Goal: Use online tool/utility

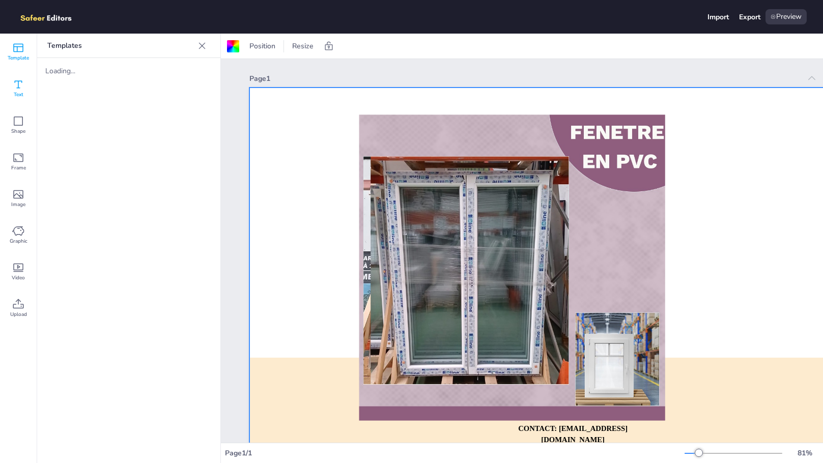
click at [8, 101] on div "Text" at bounding box center [18, 88] width 37 height 37
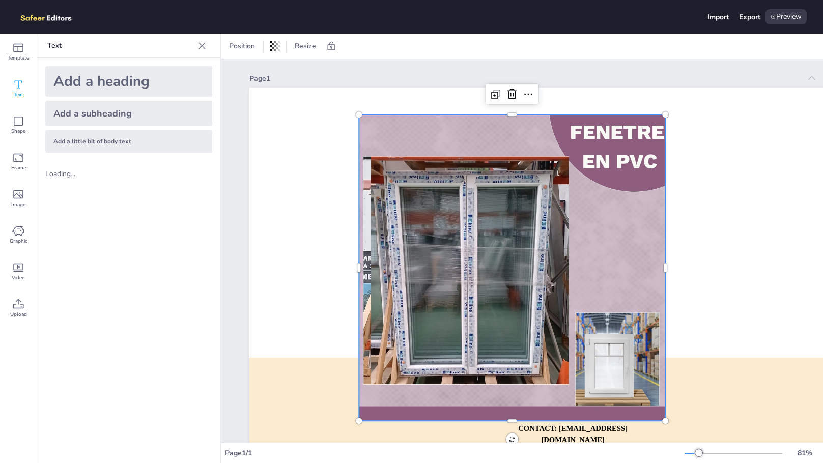
click at [534, 224] on div at bounding box center [512, 268] width 306 height 306
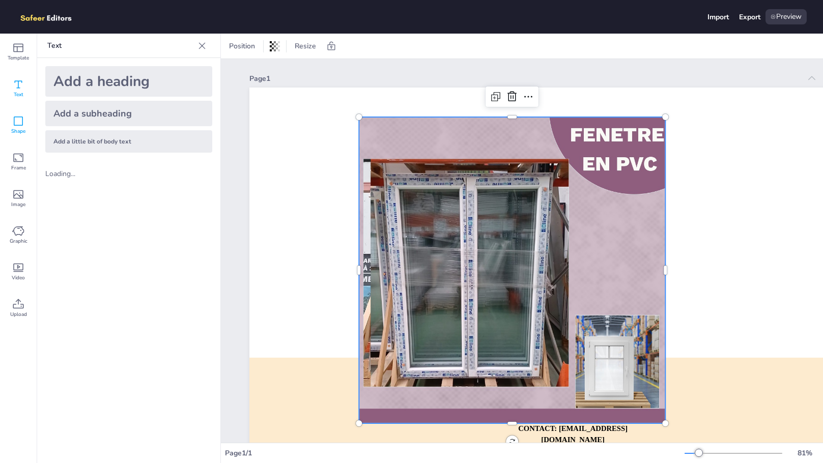
click at [11, 133] on span "Shape" at bounding box center [18, 131] width 14 height 8
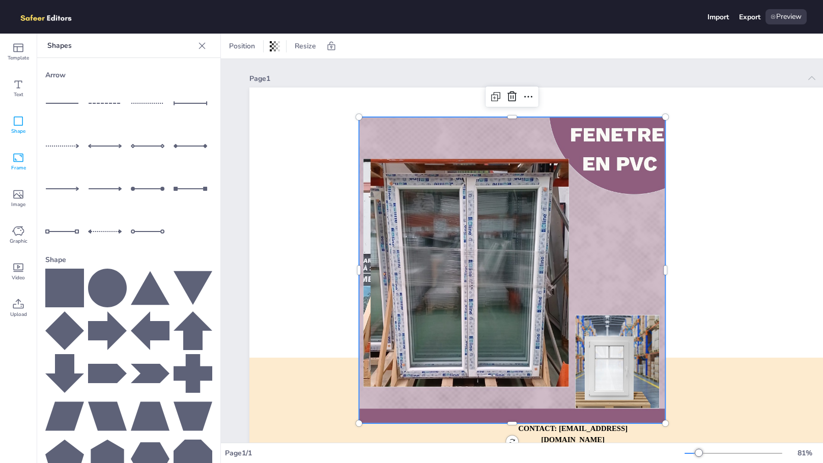
click at [20, 159] on icon at bounding box center [18, 158] width 12 height 12
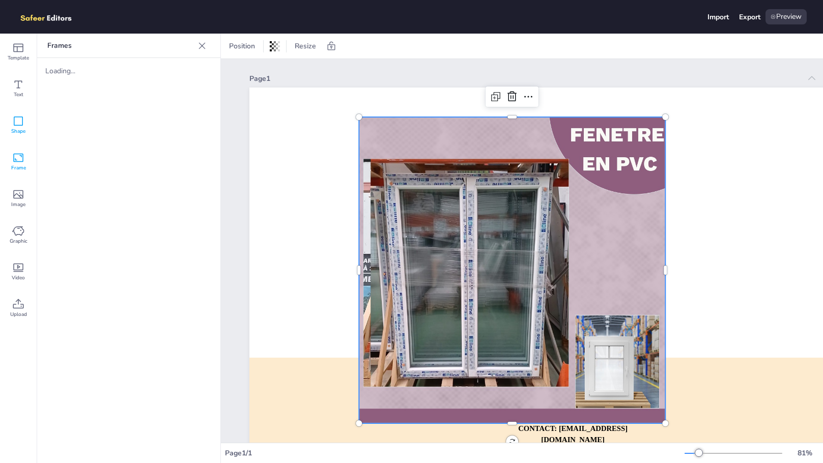
click at [18, 126] on icon at bounding box center [18, 121] width 12 height 12
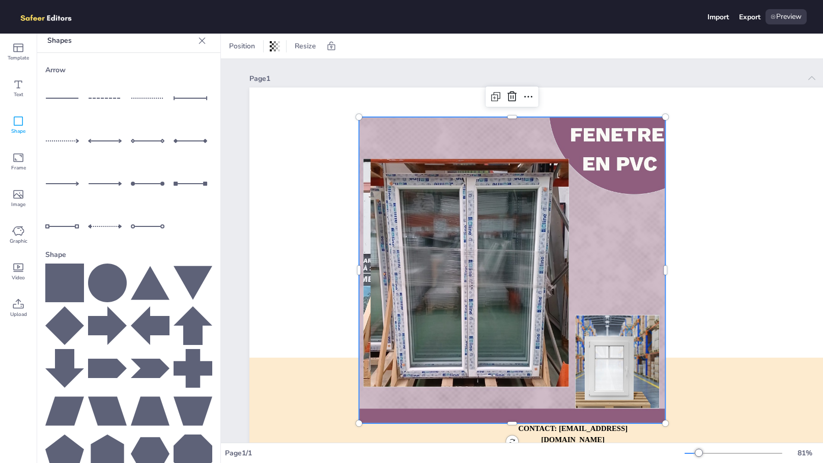
scroll to position [6, 0]
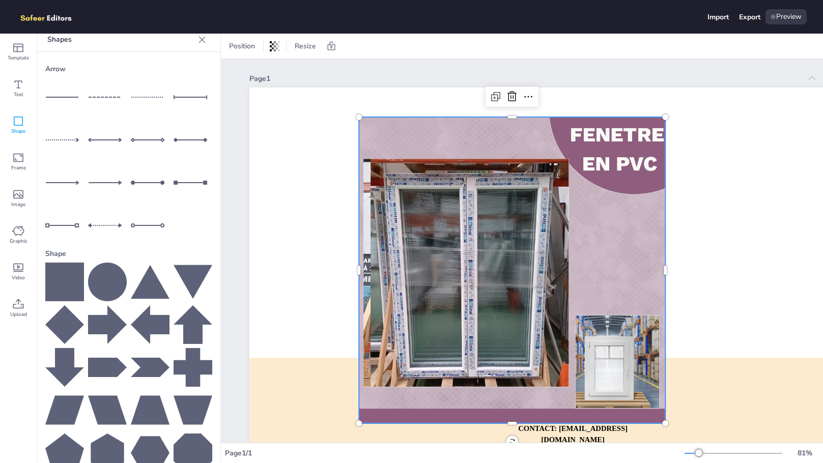
click at [145, 225] on line at bounding box center [149, 225] width 29 height 0
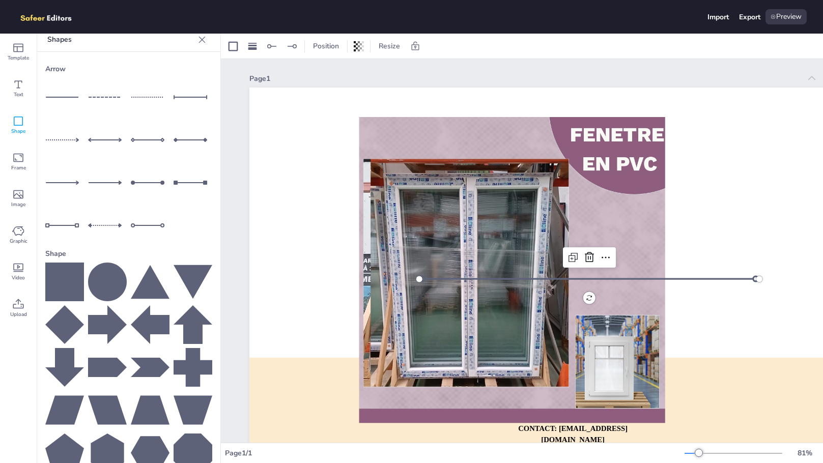
click at [571, 278] on div at bounding box center [589, 278] width 340 height 13
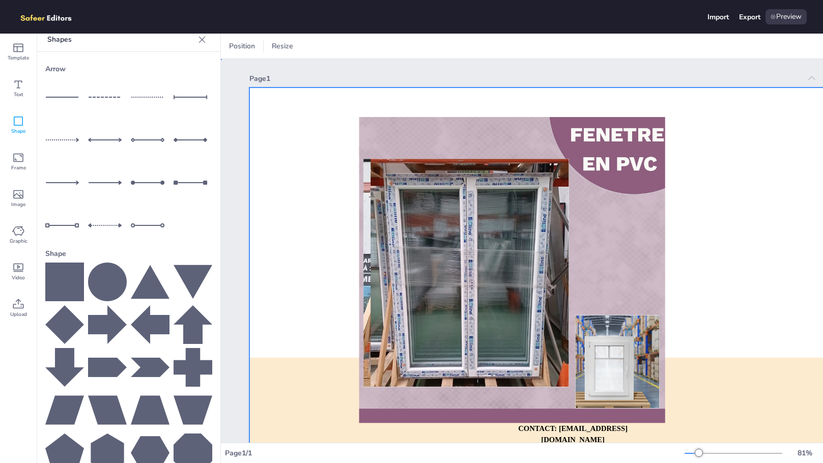
click at [708, 226] on div at bounding box center [589, 279] width 680 height 383
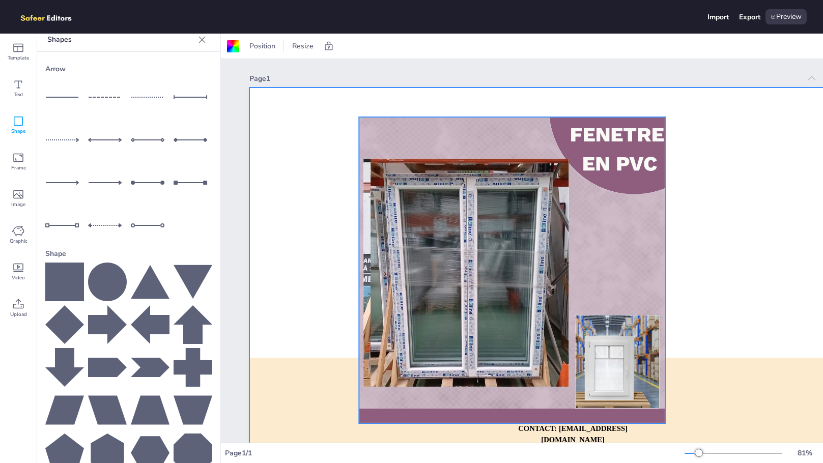
click at [642, 239] on div at bounding box center [512, 270] width 306 height 306
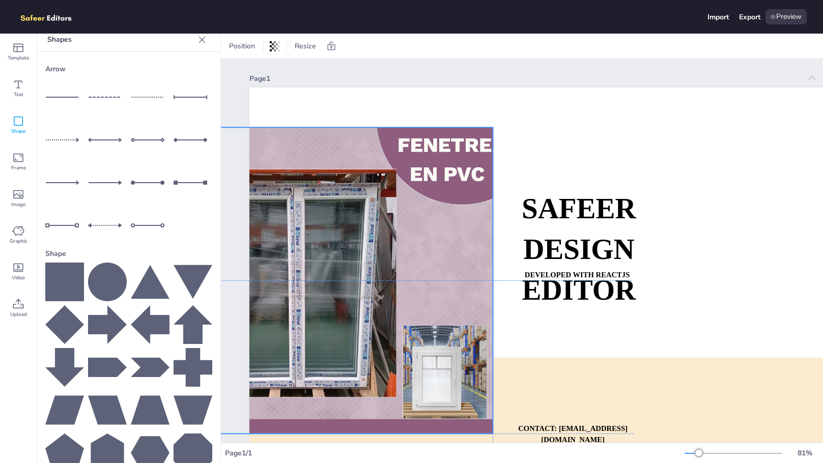
drag, startPoint x: 622, startPoint y: 188, endPoint x: 449, endPoint y: 198, distance: 172.9
click at [449, 198] on div at bounding box center [339, 280] width 306 height 306
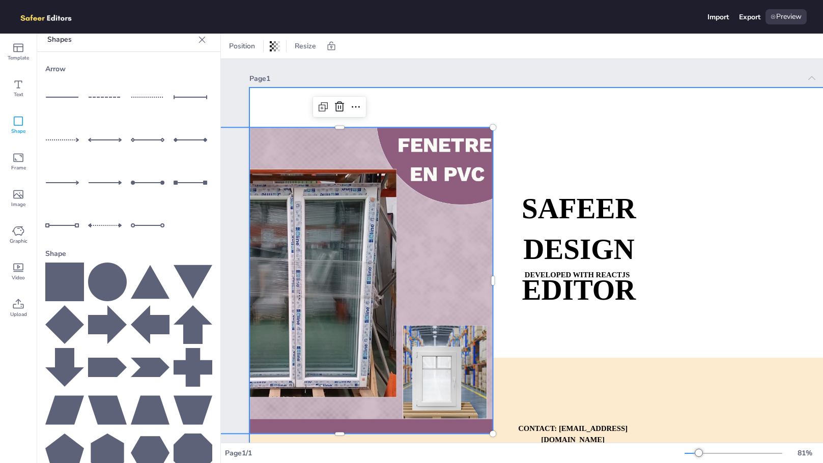
click at [581, 137] on div at bounding box center [589, 279] width 680 height 383
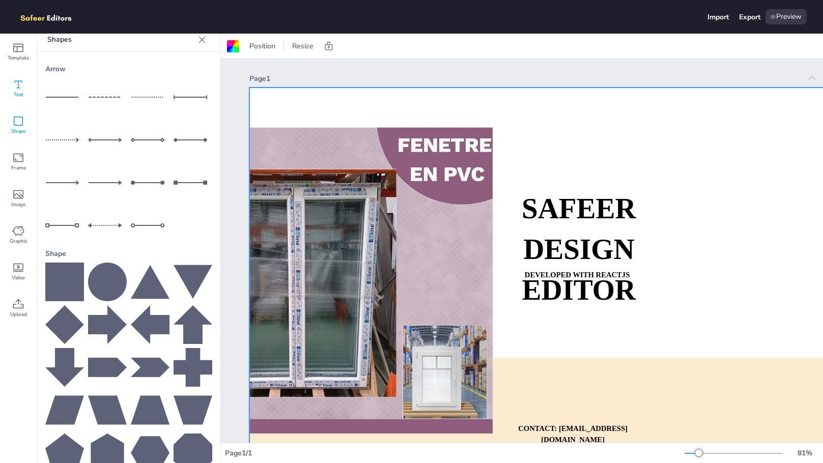
click at [17, 88] on icon at bounding box center [18, 84] width 12 height 12
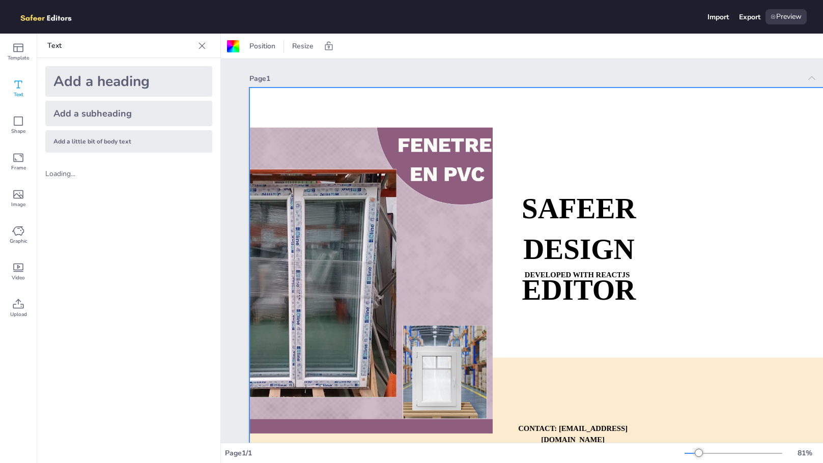
click at [83, 179] on div "Loading..." at bounding box center [128, 174] width 183 height 26
click at [22, 48] on icon at bounding box center [18, 48] width 12 height 12
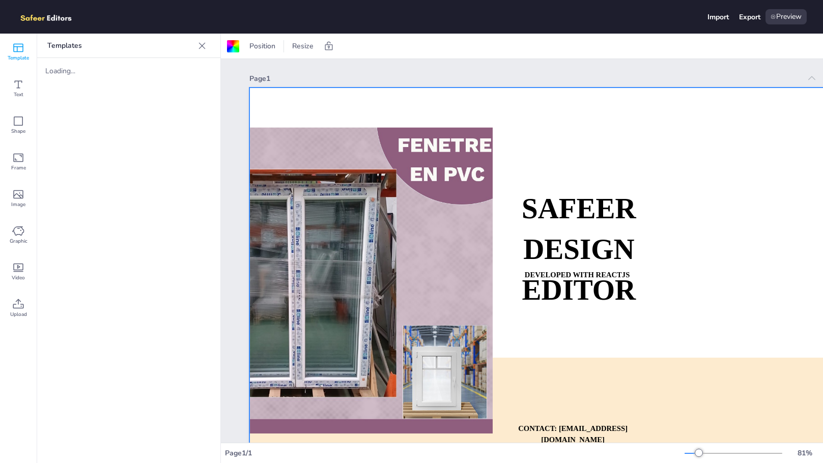
click at [56, 70] on div "Loading..." at bounding box center [85, 71] width 81 height 10
click at [24, 156] on div "Frame" at bounding box center [18, 162] width 37 height 37
click at [20, 195] on icon at bounding box center [18, 194] width 10 height 9
click at [24, 238] on span "Graphic" at bounding box center [19, 241] width 18 height 8
click at [21, 268] on icon at bounding box center [18, 268] width 12 height 12
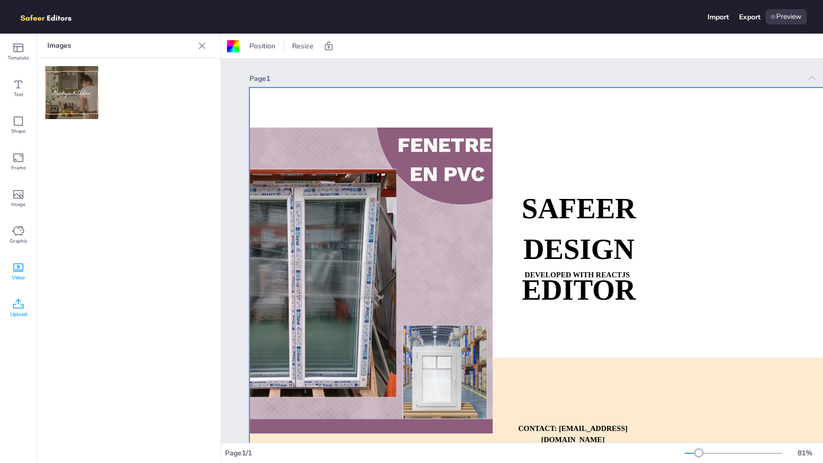
click at [17, 305] on icon at bounding box center [18, 304] width 12 height 12
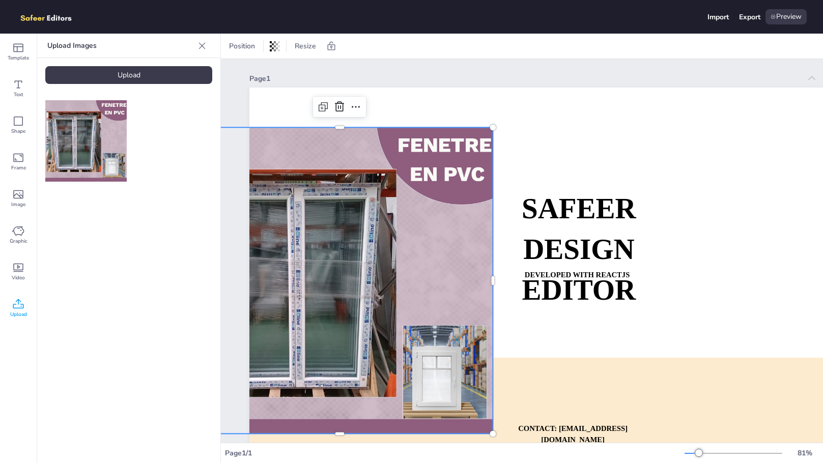
click at [412, 209] on div at bounding box center [339, 280] width 306 height 306
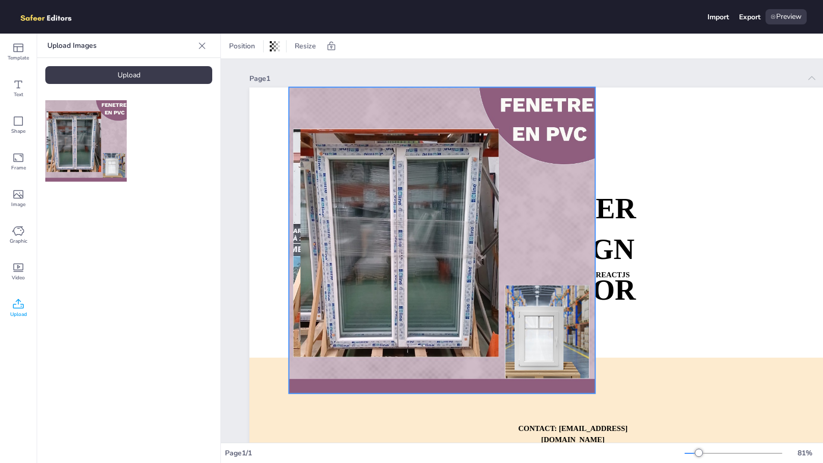
drag, startPoint x: 301, startPoint y: 180, endPoint x: 403, endPoint y: 139, distance: 109.9
click at [403, 139] on div at bounding box center [442, 240] width 306 height 306
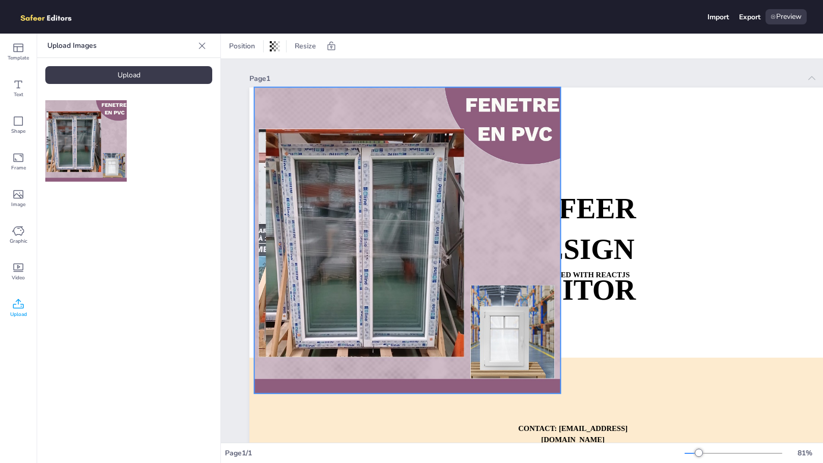
drag, startPoint x: 318, startPoint y: 124, endPoint x: 283, endPoint y: 124, distance: 34.6
click at [283, 124] on div at bounding box center [407, 240] width 306 height 306
